Goal: Information Seeking & Learning: Find contact information

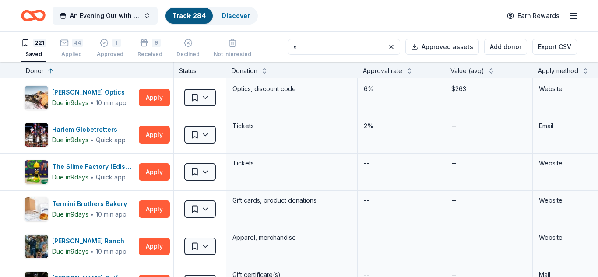
scroll to position [2875, 0]
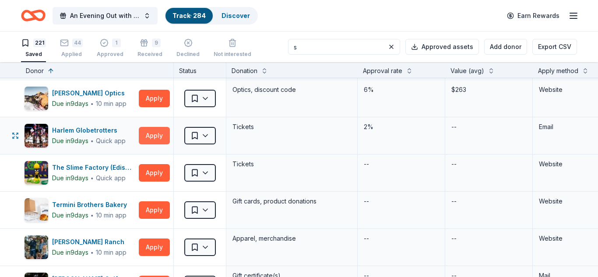
click at [159, 138] on button "Apply" at bounding box center [154, 136] width 31 height 18
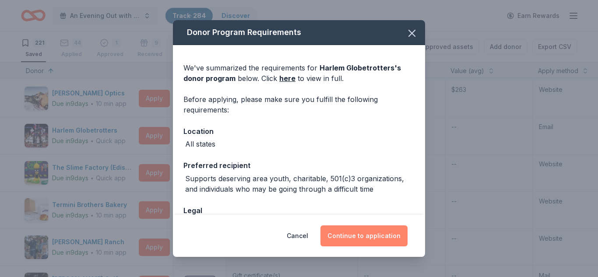
click at [352, 233] on button "Continue to application" at bounding box center [364, 236] width 87 height 21
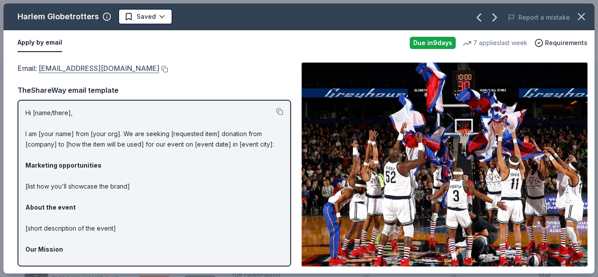
click at [116, 67] on link "info@harlemglobetrotters.com" at bounding box center [99, 68] width 121 height 11
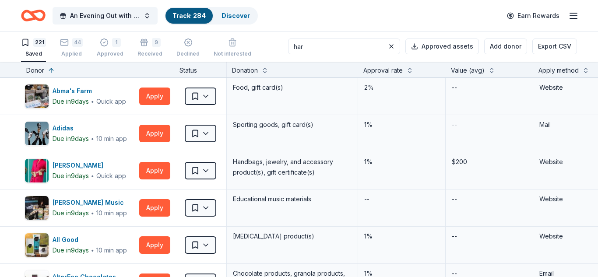
scroll to position [0, 0]
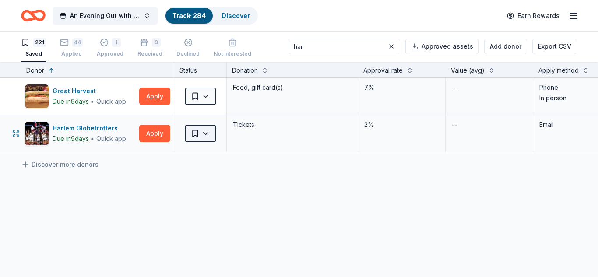
type input "har"
click at [205, 134] on html "An Evening Out with The Pride Center of NJ Track · 284 Discover Earn Rewards 22…" at bounding box center [299, 138] width 598 height 277
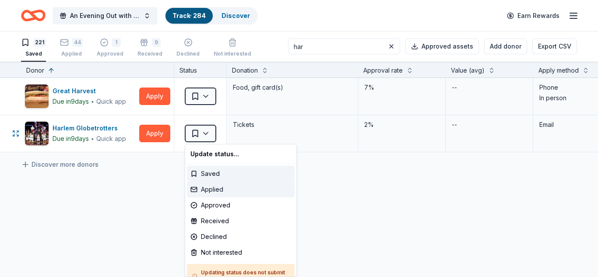
click at [211, 189] on div "Applied" at bounding box center [241, 190] width 108 height 16
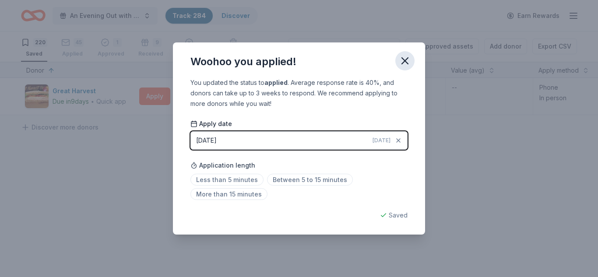
click at [405, 61] on icon "button" at bounding box center [405, 61] width 6 height 6
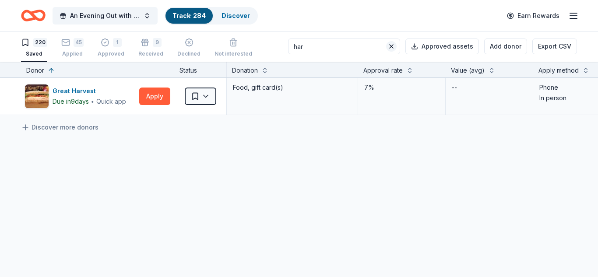
click at [395, 49] on button at bounding box center [391, 46] width 11 height 11
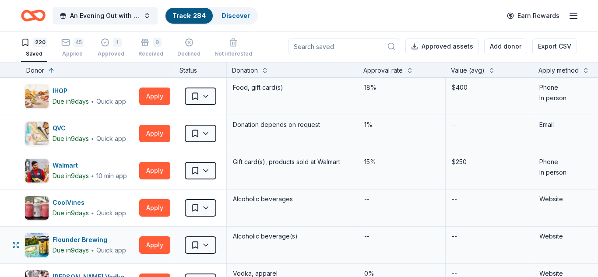
scroll to position [0, 0]
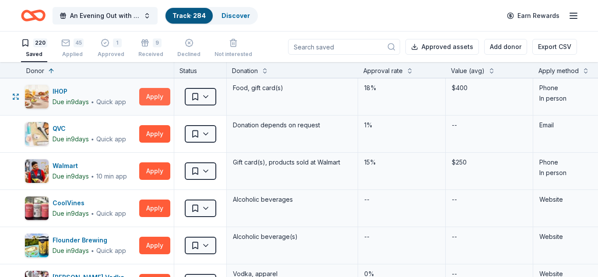
click at [152, 95] on button "Apply" at bounding box center [154, 97] width 31 height 18
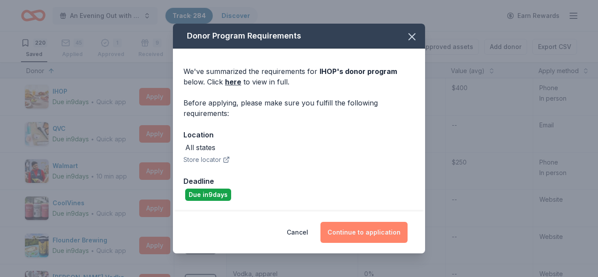
click at [372, 236] on button "Continue to application" at bounding box center [364, 232] width 87 height 21
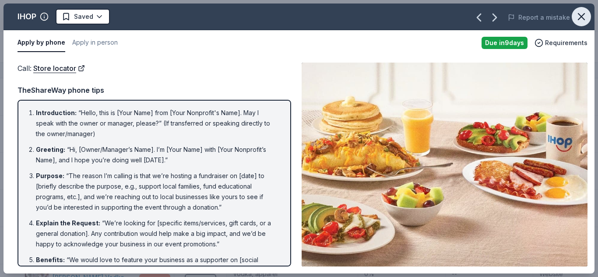
click at [581, 18] on icon "button" at bounding box center [582, 17] width 12 height 12
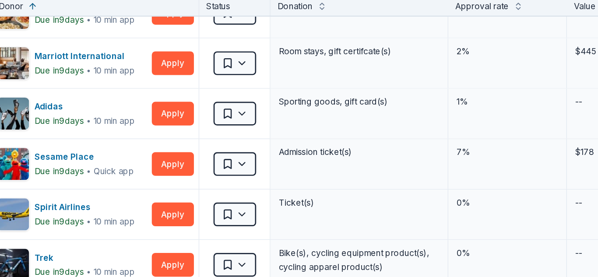
scroll to position [1297, 0]
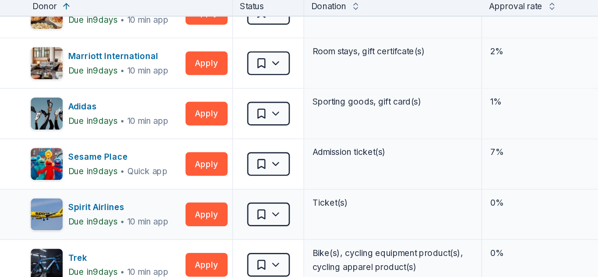
click at [364, 217] on div "0%" at bounding box center [402, 216] width 77 height 12
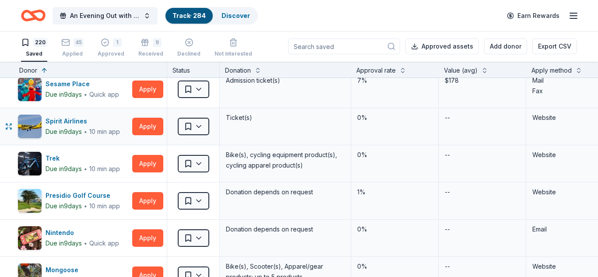
scroll to position [1401, 7]
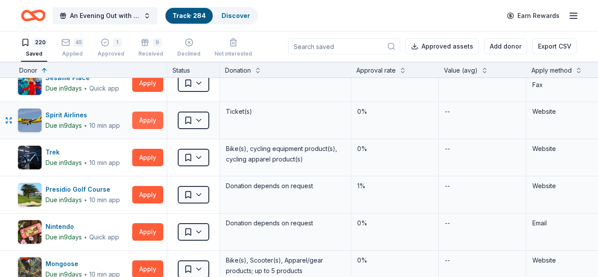
click at [153, 120] on button "Apply" at bounding box center [147, 121] width 31 height 18
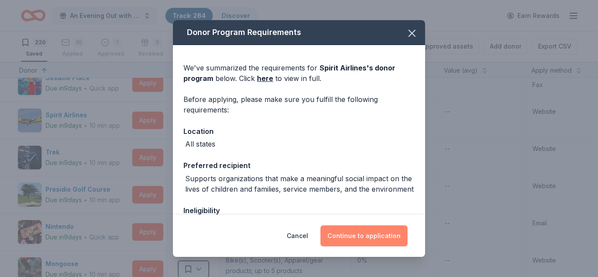
click at [377, 236] on button "Continue to application" at bounding box center [364, 236] width 87 height 21
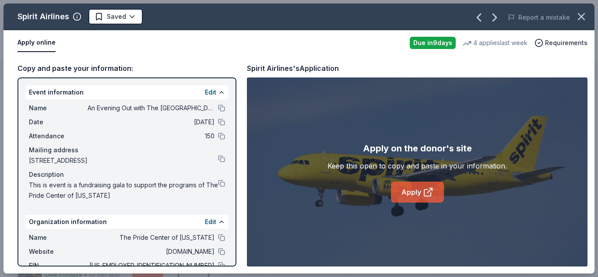
click at [415, 195] on link "Apply" at bounding box center [417, 192] width 53 height 21
click at [131, 18] on html "An Evening Out with The Pride Center of NJ Track · 284 Discover Earn Rewards 22…" at bounding box center [299, 138] width 598 height 277
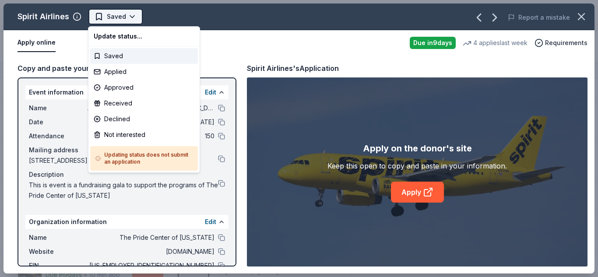
scroll to position [0, 0]
click at [118, 73] on div "Applied" at bounding box center [144, 72] width 108 height 16
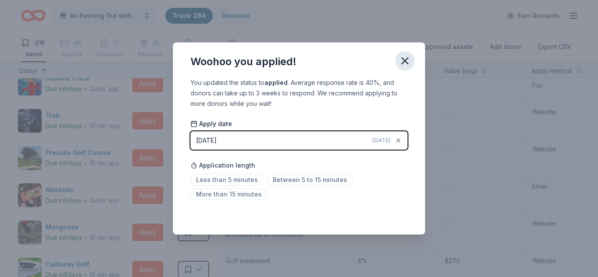
click at [403, 62] on icon "button" at bounding box center [405, 61] width 12 height 12
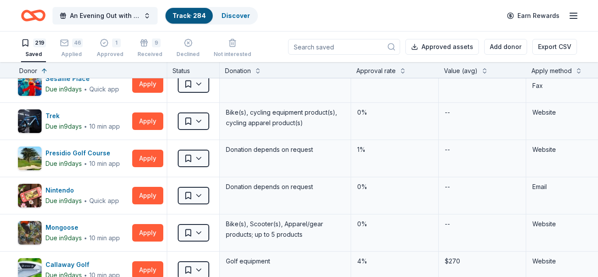
scroll to position [1401, 7]
click at [145, 118] on button "Apply" at bounding box center [147, 122] width 31 height 18
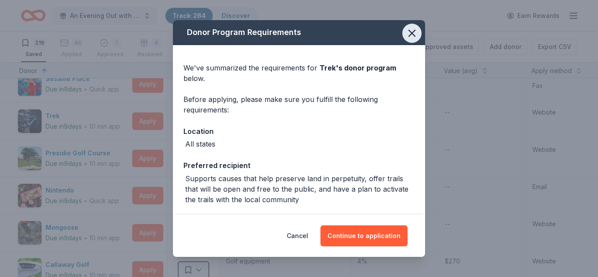
click at [413, 32] on icon "button" at bounding box center [412, 33] width 6 height 6
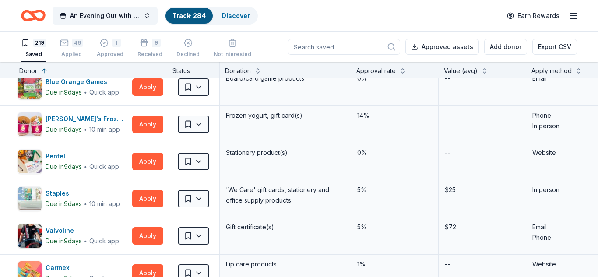
scroll to position [2516, 7]
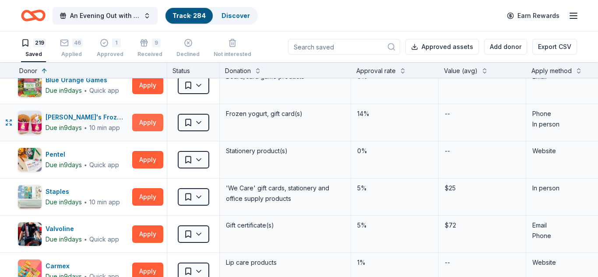
click at [151, 122] on button "Apply" at bounding box center [147, 123] width 31 height 18
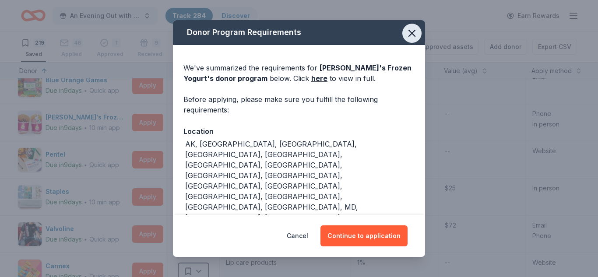
click at [412, 35] on icon "button" at bounding box center [412, 33] width 12 height 12
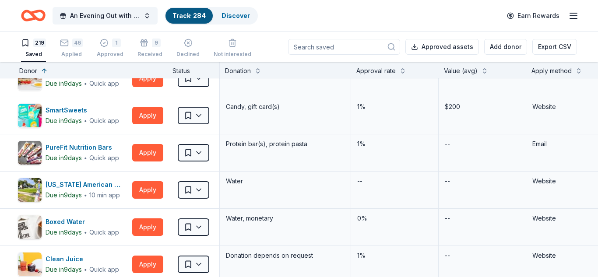
scroll to position [3158, 7]
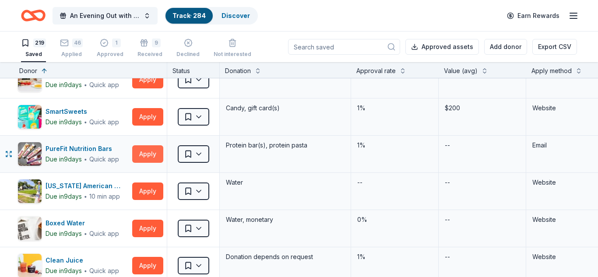
click at [144, 154] on button "Apply" at bounding box center [147, 154] width 31 height 18
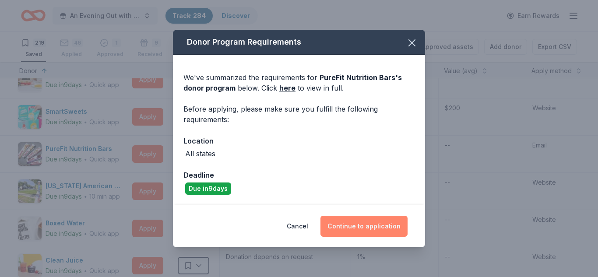
click at [376, 228] on button "Continue to application" at bounding box center [364, 226] width 87 height 21
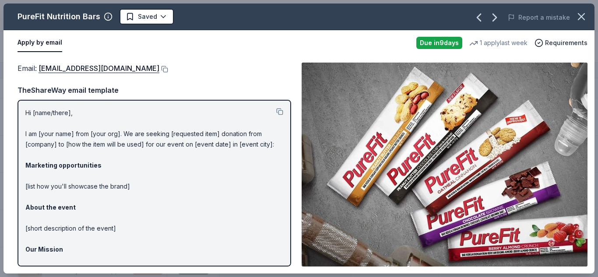
click at [376, 228] on img at bounding box center [445, 165] width 286 height 204
click at [84, 67] on link "info@purefit.com" at bounding box center [99, 68] width 121 height 11
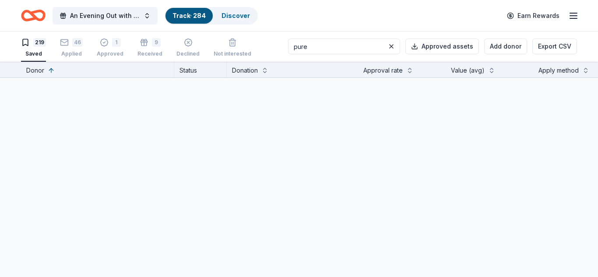
scroll to position [0, 0]
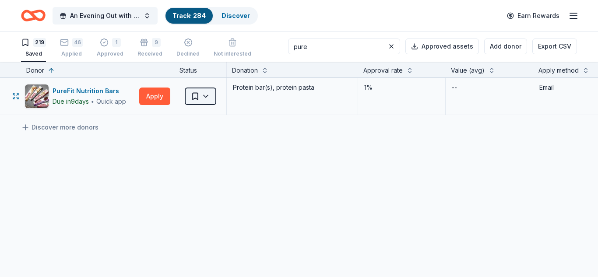
type input "pure"
click at [207, 96] on html "An Evening Out with The Pride Center of NJ Track · 284 Discover Earn Rewards 21…" at bounding box center [299, 138] width 598 height 277
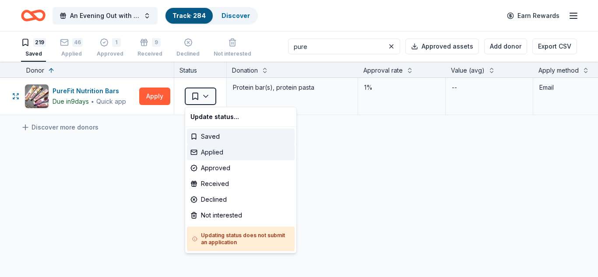
click at [210, 154] on div "Applied" at bounding box center [241, 153] width 108 height 16
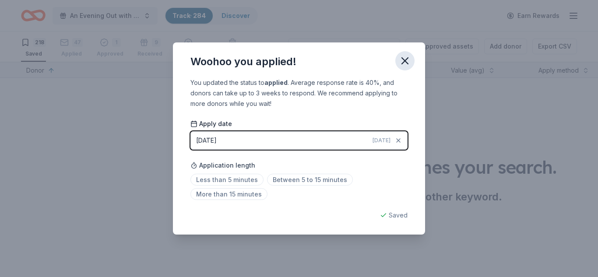
click at [408, 62] on icon "button" at bounding box center [405, 61] width 12 height 12
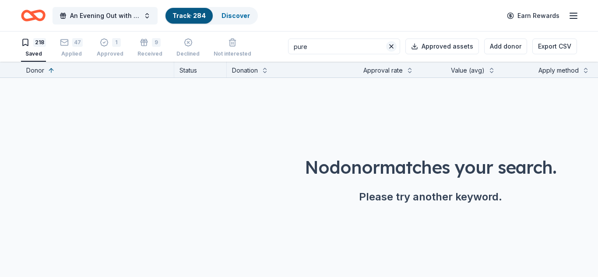
click at [394, 47] on button at bounding box center [391, 46] width 11 height 11
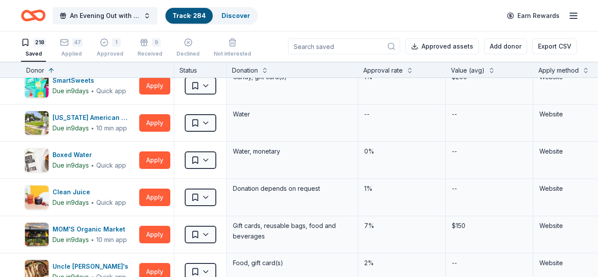
scroll to position [3185, 0]
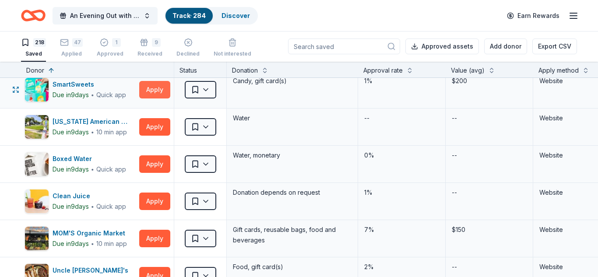
click at [156, 91] on button "Apply" at bounding box center [154, 90] width 31 height 18
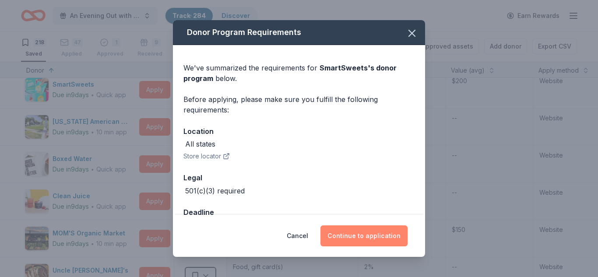
click at [352, 237] on button "Continue to application" at bounding box center [364, 236] width 87 height 21
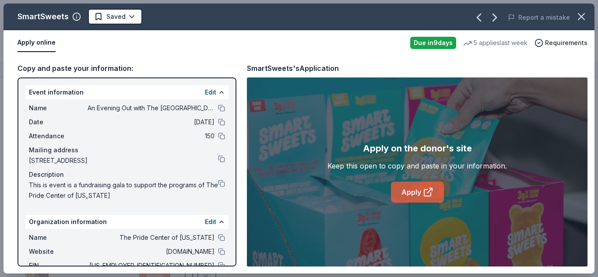
click at [416, 197] on link "Apply" at bounding box center [417, 192] width 53 height 21
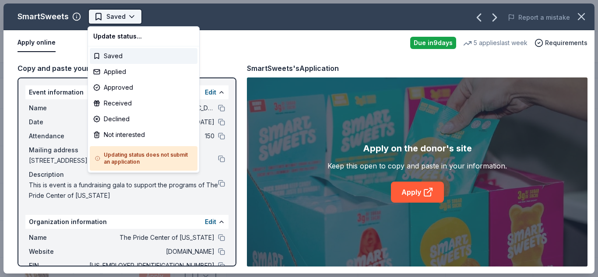
click at [130, 17] on html "An Evening Out with The Pride Center of NJ Track · 284 Discover Earn Rewards 21…" at bounding box center [299, 138] width 598 height 277
click at [120, 74] on div "Applied" at bounding box center [144, 72] width 108 height 16
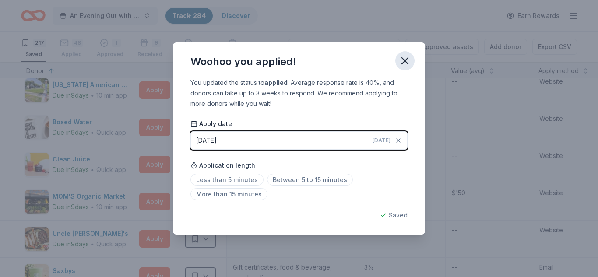
click at [404, 63] on icon "button" at bounding box center [405, 61] width 12 height 12
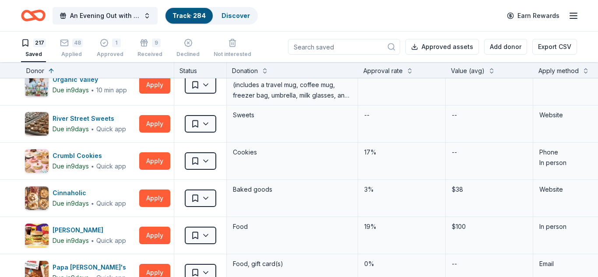
scroll to position [3453, 0]
click at [151, 128] on button "Apply" at bounding box center [154, 124] width 31 height 18
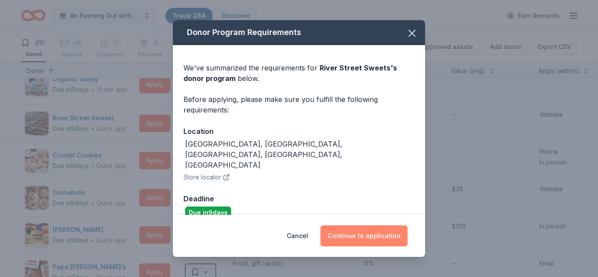
click at [380, 237] on button "Continue to application" at bounding box center [364, 236] width 87 height 21
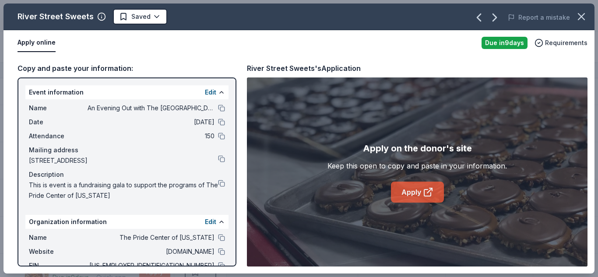
click at [412, 195] on link "Apply" at bounding box center [417, 192] width 53 height 21
click at [155, 18] on html "An Evening Out with The Pride Center of NJ Track · 284 Discover Earn Rewards 21…" at bounding box center [299, 138] width 598 height 277
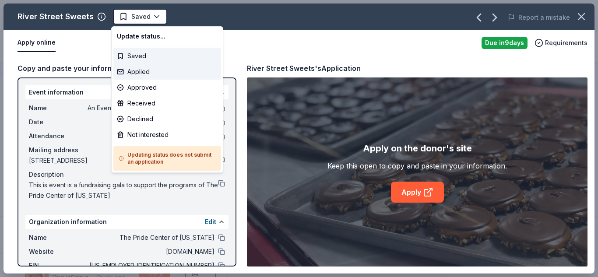
click at [143, 73] on div "Applied" at bounding box center [167, 72] width 108 height 16
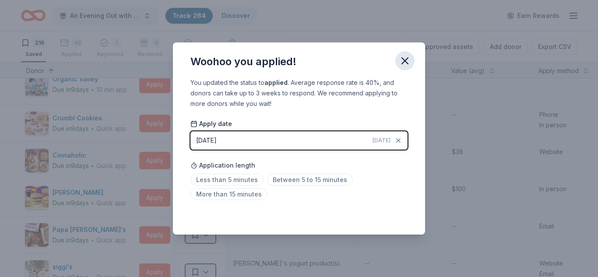
click at [406, 61] on icon "button" at bounding box center [405, 61] width 6 height 6
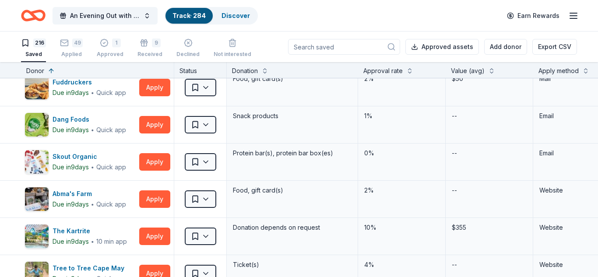
scroll to position [3714, 0]
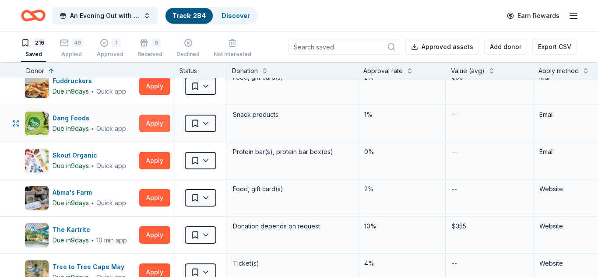
click at [161, 123] on button "Apply" at bounding box center [154, 124] width 31 height 18
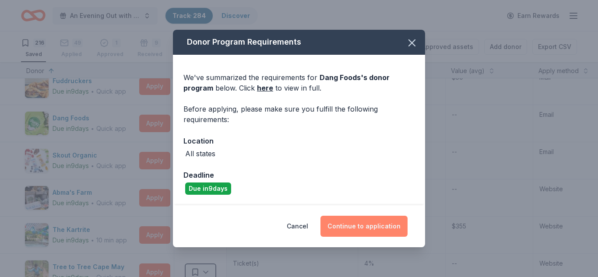
click at [355, 230] on button "Continue to application" at bounding box center [364, 226] width 87 height 21
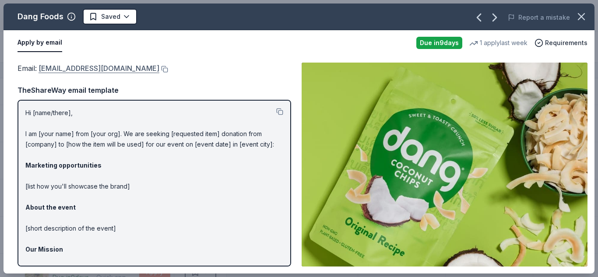
click at [94, 69] on link "hello@dangfoods.com" at bounding box center [99, 68] width 121 height 11
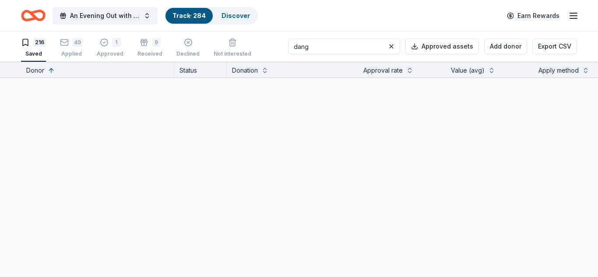
scroll to position [0, 0]
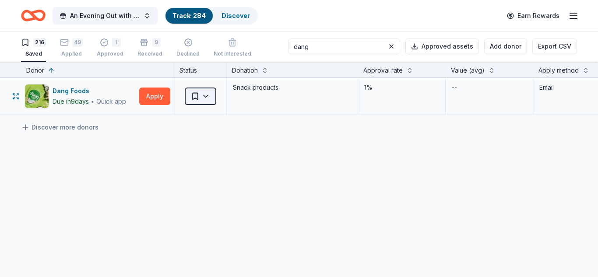
type input "dang"
click at [207, 94] on html "An Evening Out with The Pride Center of NJ Track · 284 Discover Earn Rewards 21…" at bounding box center [299, 138] width 598 height 277
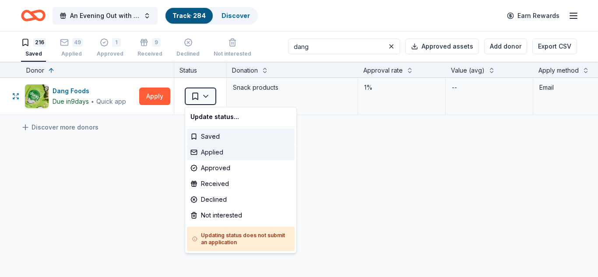
click at [214, 153] on div "Applied" at bounding box center [241, 153] width 108 height 16
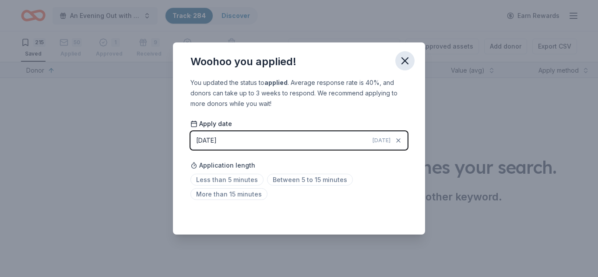
click at [402, 59] on icon "button" at bounding box center [405, 61] width 12 height 12
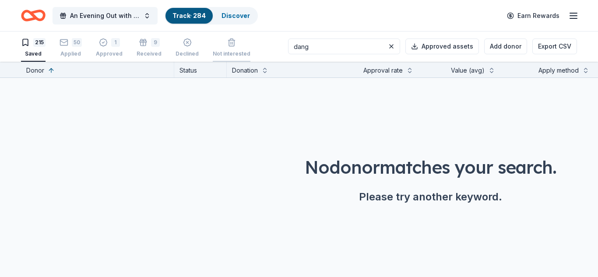
drag, startPoint x: 323, startPoint y: 46, endPoint x: 215, endPoint y: 43, distance: 108.2
click at [215, 43] on div "215 Saved 50 Applied 1 Approved 9 Received Declined Not interested dang Approve…" at bounding box center [299, 46] width 556 height 31
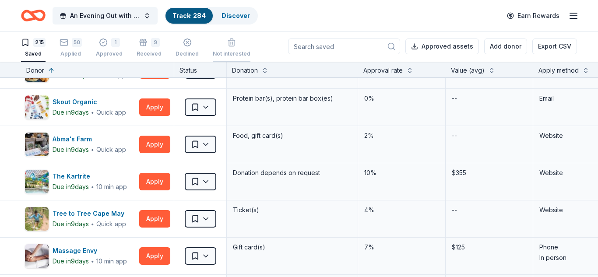
scroll to position [3730, 0]
click at [161, 110] on button "Apply" at bounding box center [154, 107] width 31 height 18
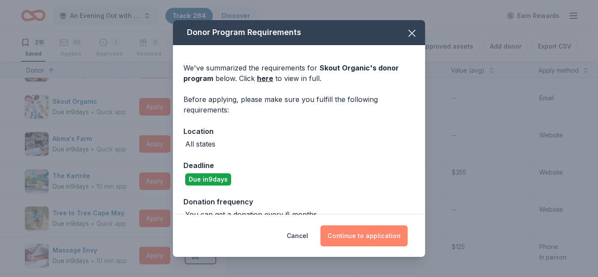
click at [378, 233] on button "Continue to application" at bounding box center [364, 236] width 87 height 21
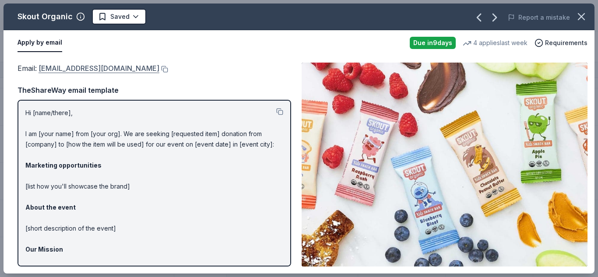
click at [81, 68] on link "social@skoutorganic.com" at bounding box center [99, 68] width 121 height 11
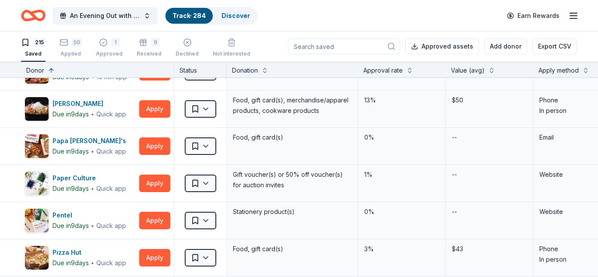
scroll to position [3310, 0]
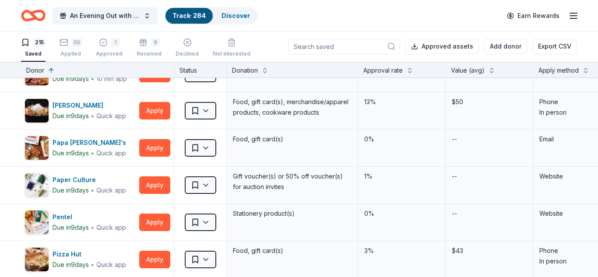
click at [342, 46] on input at bounding box center [344, 47] width 112 height 16
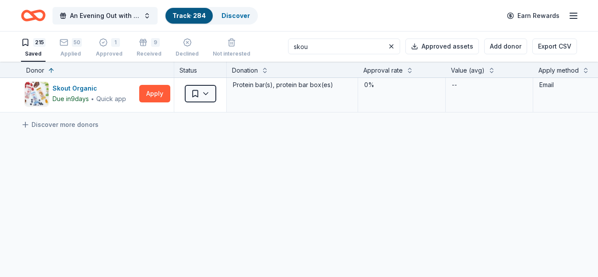
scroll to position [3, 0]
click at [203, 96] on html "An Evening Out with The Pride Center of NJ Track · 284 Discover Earn Rewards 21…" at bounding box center [299, 138] width 598 height 277
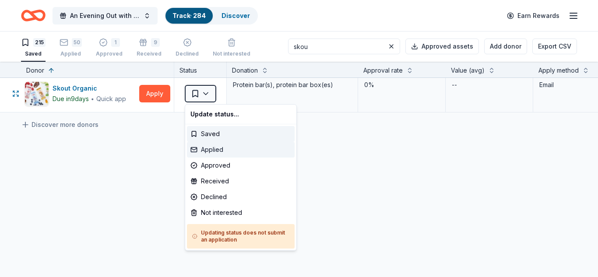
click at [207, 149] on div "Applied" at bounding box center [241, 150] width 108 height 16
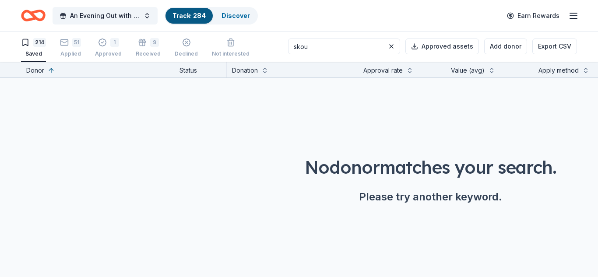
scroll to position [0, 0]
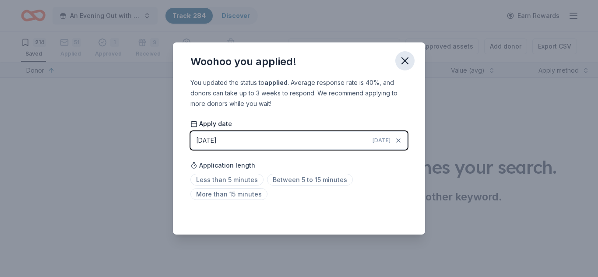
click at [406, 61] on icon "button" at bounding box center [405, 61] width 12 height 12
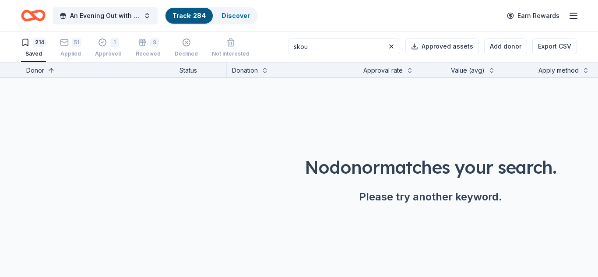
click at [331, 49] on input "skou" at bounding box center [344, 47] width 112 height 16
type input "s"
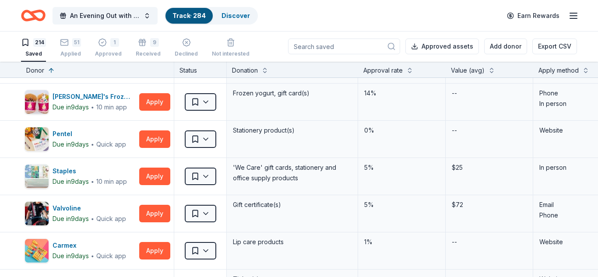
scroll to position [2536, 0]
click at [149, 141] on button "Apply" at bounding box center [154, 140] width 31 height 18
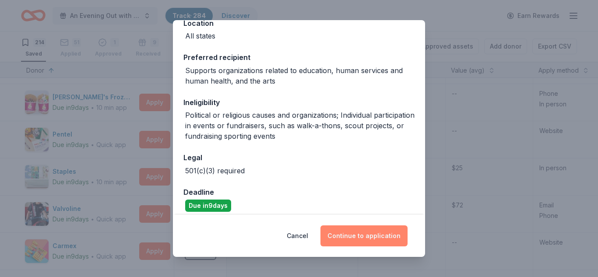
scroll to position [109, 0]
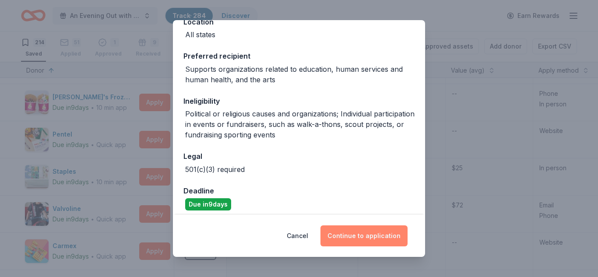
click at [368, 235] on button "Continue to application" at bounding box center [364, 236] width 87 height 21
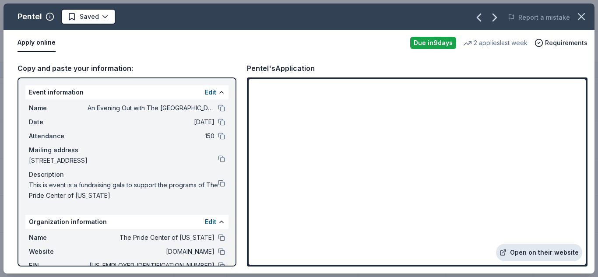
click at [557, 254] on link "Open on their website" at bounding box center [539, 253] width 86 height 18
click at [101, 17] on html "An Evening Out with The Pride Center of NJ Track · 284 Discover Earn Rewards 21…" at bounding box center [299, 138] width 598 height 277
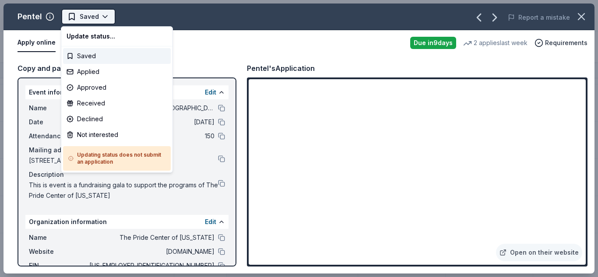
scroll to position [0, 0]
click at [89, 74] on div "Applied" at bounding box center [117, 72] width 108 height 16
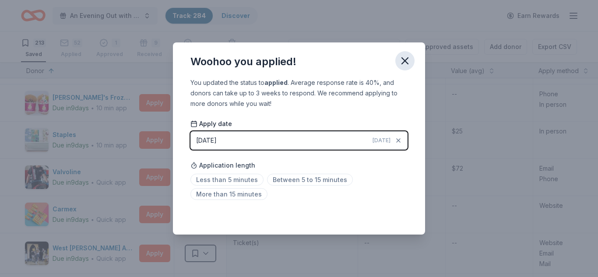
click at [408, 61] on icon "button" at bounding box center [405, 61] width 12 height 12
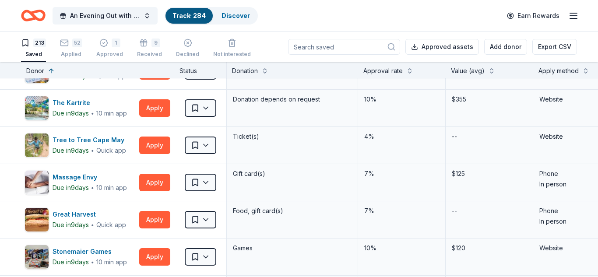
scroll to position [3727, 0]
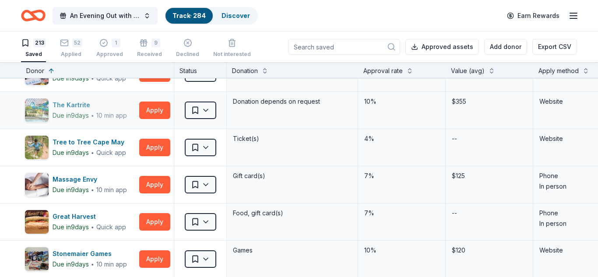
click at [50, 108] on div "The Kartrite Due in 9 days ∙ 10 min app" at bounding box center [80, 110] width 111 height 25
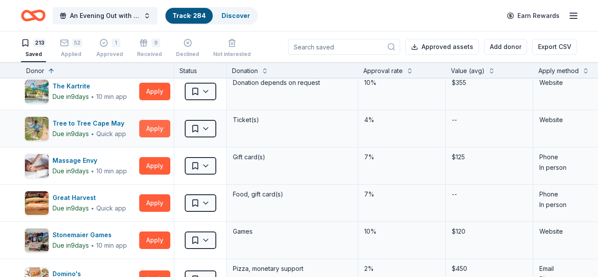
click at [158, 136] on button "Apply" at bounding box center [154, 129] width 31 height 18
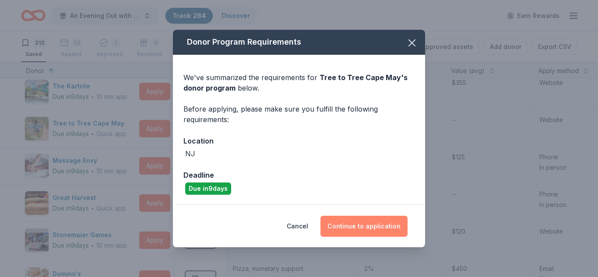
click at [369, 221] on button "Continue to application" at bounding box center [364, 226] width 87 height 21
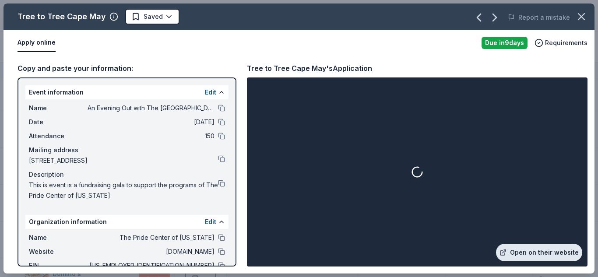
click at [556, 252] on link "Open on their website" at bounding box center [539, 253] width 86 height 18
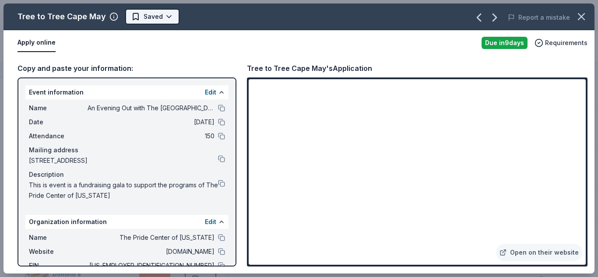
click at [168, 17] on html "An Evening Out with The Pride Center of NJ Track · 284 Discover Earn Rewards 21…" at bounding box center [299, 138] width 598 height 277
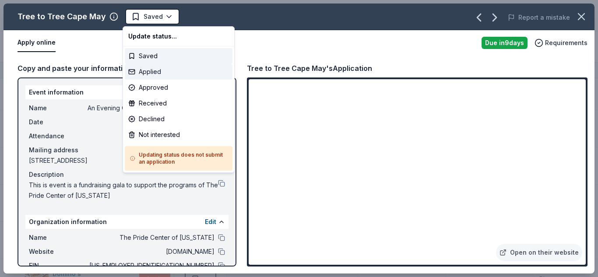
click at [155, 71] on div "Applied" at bounding box center [179, 72] width 108 height 16
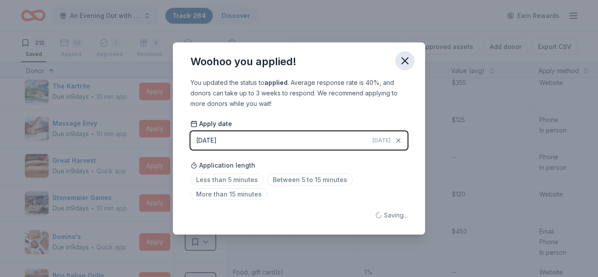
click at [405, 62] on icon "button" at bounding box center [405, 61] width 12 height 12
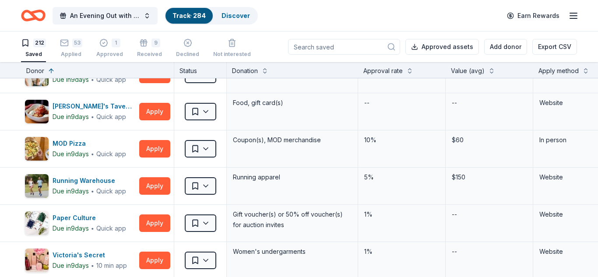
scroll to position [4099, 0]
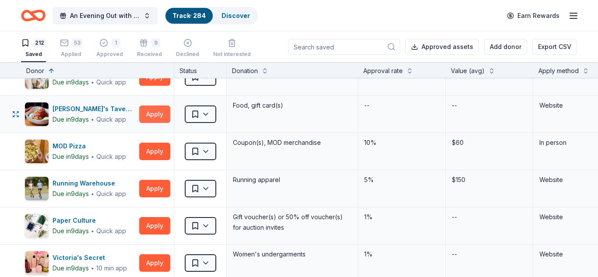
click at [158, 118] on button "Apply" at bounding box center [154, 115] width 31 height 18
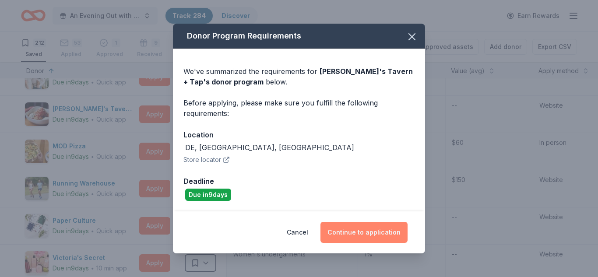
click at [367, 230] on button "Continue to application" at bounding box center [364, 232] width 87 height 21
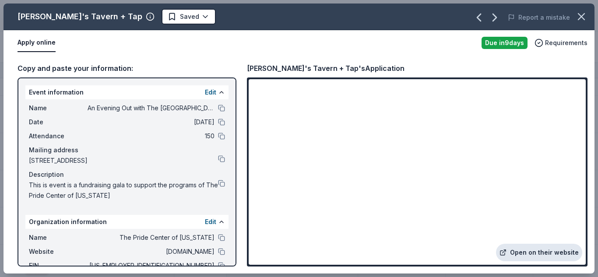
click at [536, 258] on link "Open on their website" at bounding box center [539, 253] width 86 height 18
click at [163, 18] on html "An Evening Out with The Pride Center of NJ Track · 284 Discover Earn Rewards 21…" at bounding box center [299, 138] width 598 height 277
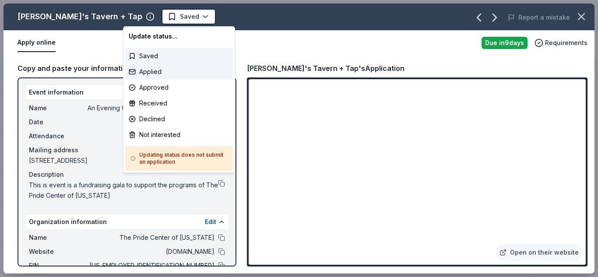
click at [149, 74] on div "Applied" at bounding box center [179, 72] width 108 height 16
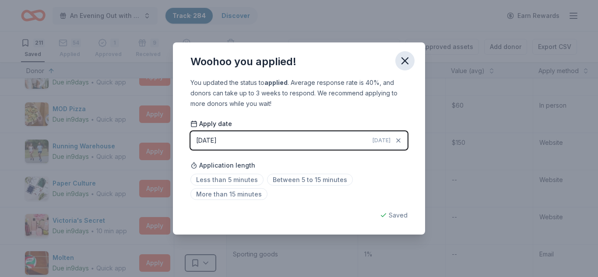
click at [405, 59] on icon "button" at bounding box center [405, 61] width 12 height 12
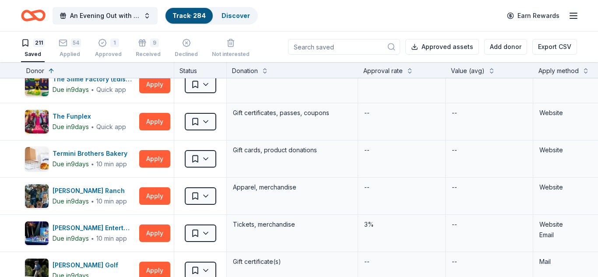
scroll to position [4501, 0]
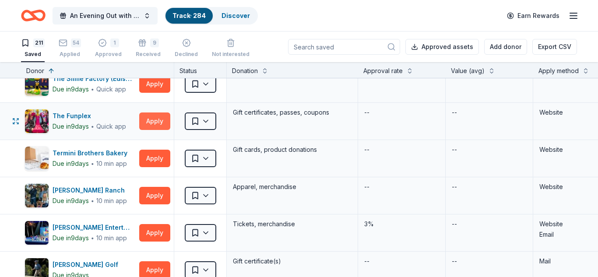
click at [155, 124] on button "Apply" at bounding box center [154, 122] width 31 height 18
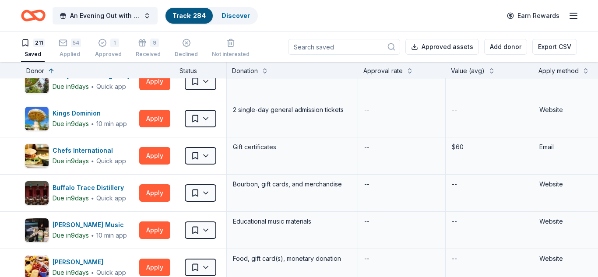
scroll to position [4755, 0]
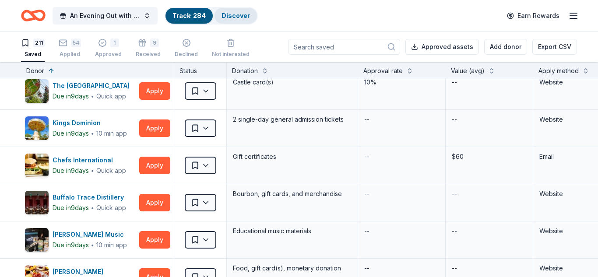
click at [237, 13] on link "Discover" at bounding box center [236, 15] width 28 height 7
click at [238, 12] on div "Discover" at bounding box center [236, 16] width 42 height 16
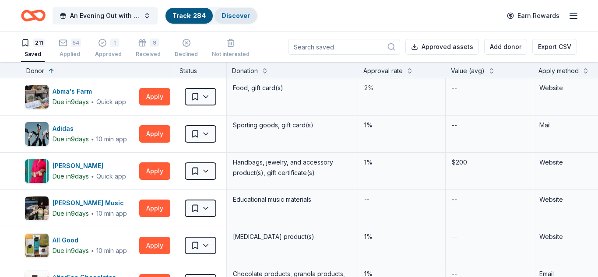
scroll to position [0, 0]
click at [245, 14] on link "Discover" at bounding box center [236, 15] width 28 height 7
click at [238, 9] on div "Discover" at bounding box center [236, 16] width 42 height 16
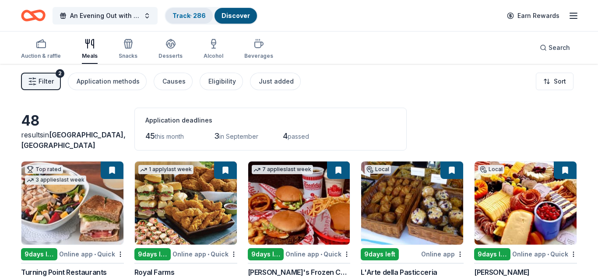
click at [195, 16] on link "Track · 286" at bounding box center [189, 15] width 33 height 7
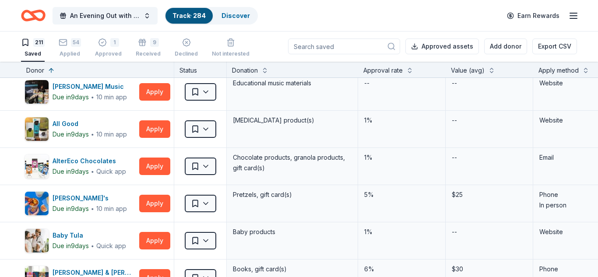
scroll to position [116, 0]
click at [161, 162] on button "Apply" at bounding box center [154, 167] width 31 height 18
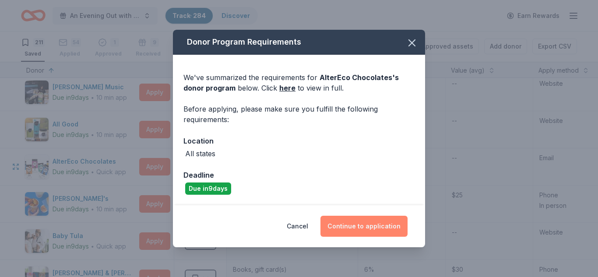
click at [390, 225] on button "Continue to application" at bounding box center [364, 226] width 87 height 21
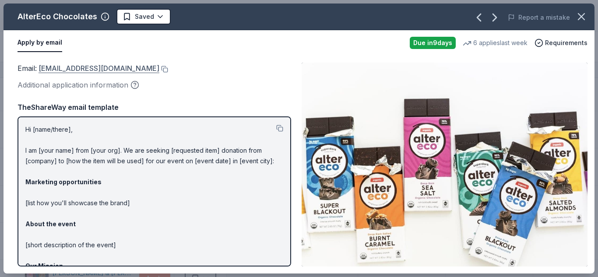
click at [108, 69] on link "shop@alterecofoods.com" at bounding box center [99, 68] width 121 height 11
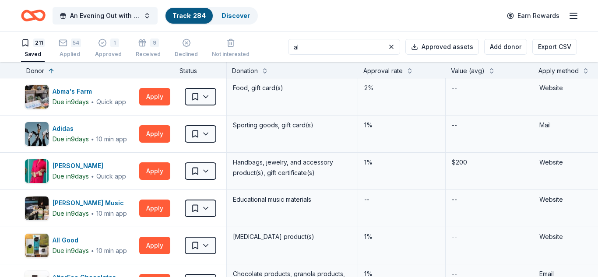
type input "al"
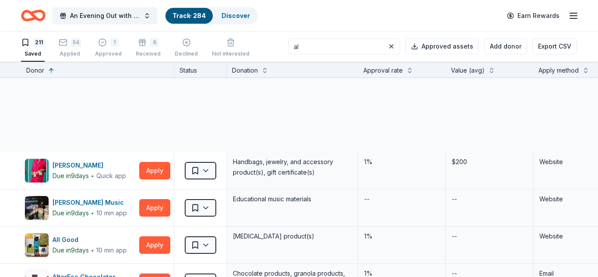
scroll to position [0, 0]
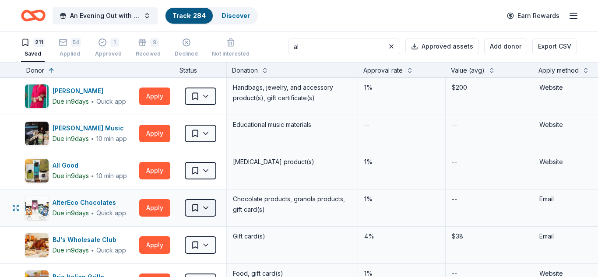
click at [206, 210] on html "An Evening Out with The Pride Center of NJ Track · 284 Discover Earn Rewards 21…" at bounding box center [299, 138] width 598 height 277
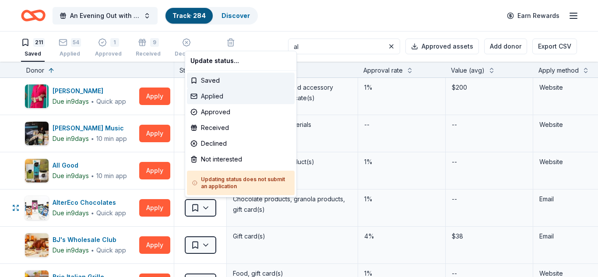
click at [215, 95] on div "Applied" at bounding box center [241, 96] width 108 height 16
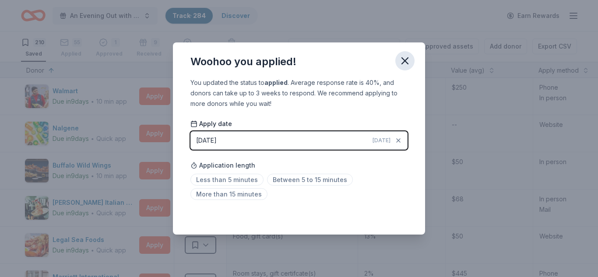
click at [404, 62] on icon "button" at bounding box center [405, 61] width 6 height 6
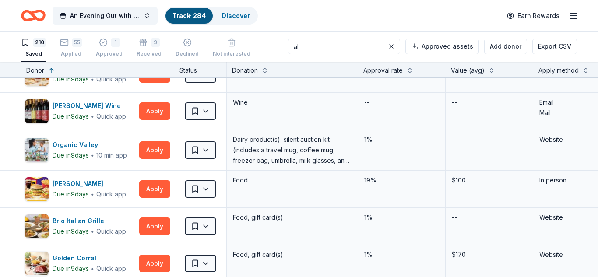
scroll to position [445, 0]
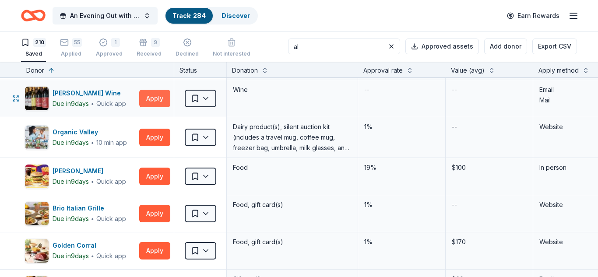
click at [153, 100] on button "Apply" at bounding box center [154, 99] width 31 height 18
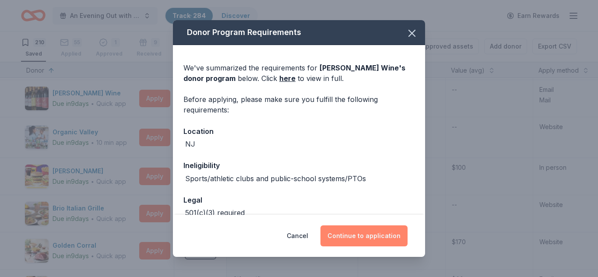
click at [362, 236] on button "Continue to application" at bounding box center [364, 236] width 87 height 21
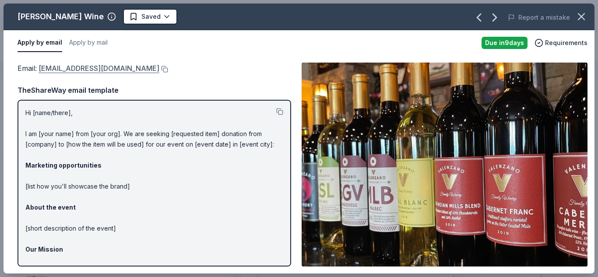
click at [85, 68] on link "[EMAIL_ADDRESS][DOMAIN_NAME]" at bounding box center [99, 68] width 121 height 11
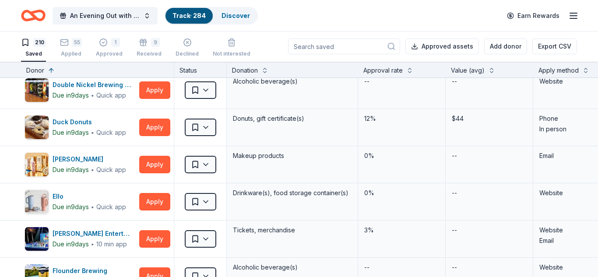
scroll to position [1614, 0]
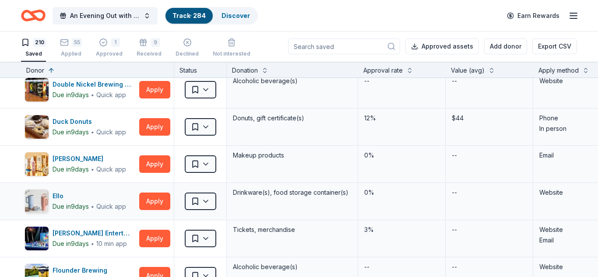
click at [485, 191] on div "--" at bounding box center [490, 201] width 88 height 37
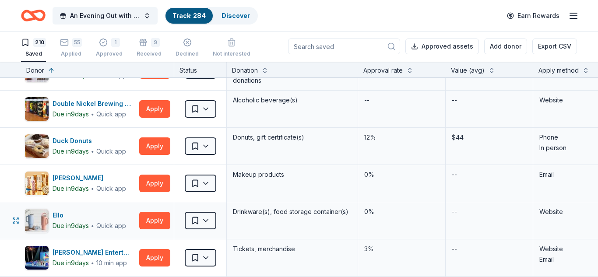
scroll to position [1592, 0]
